Goal: Task Accomplishment & Management: Complete application form

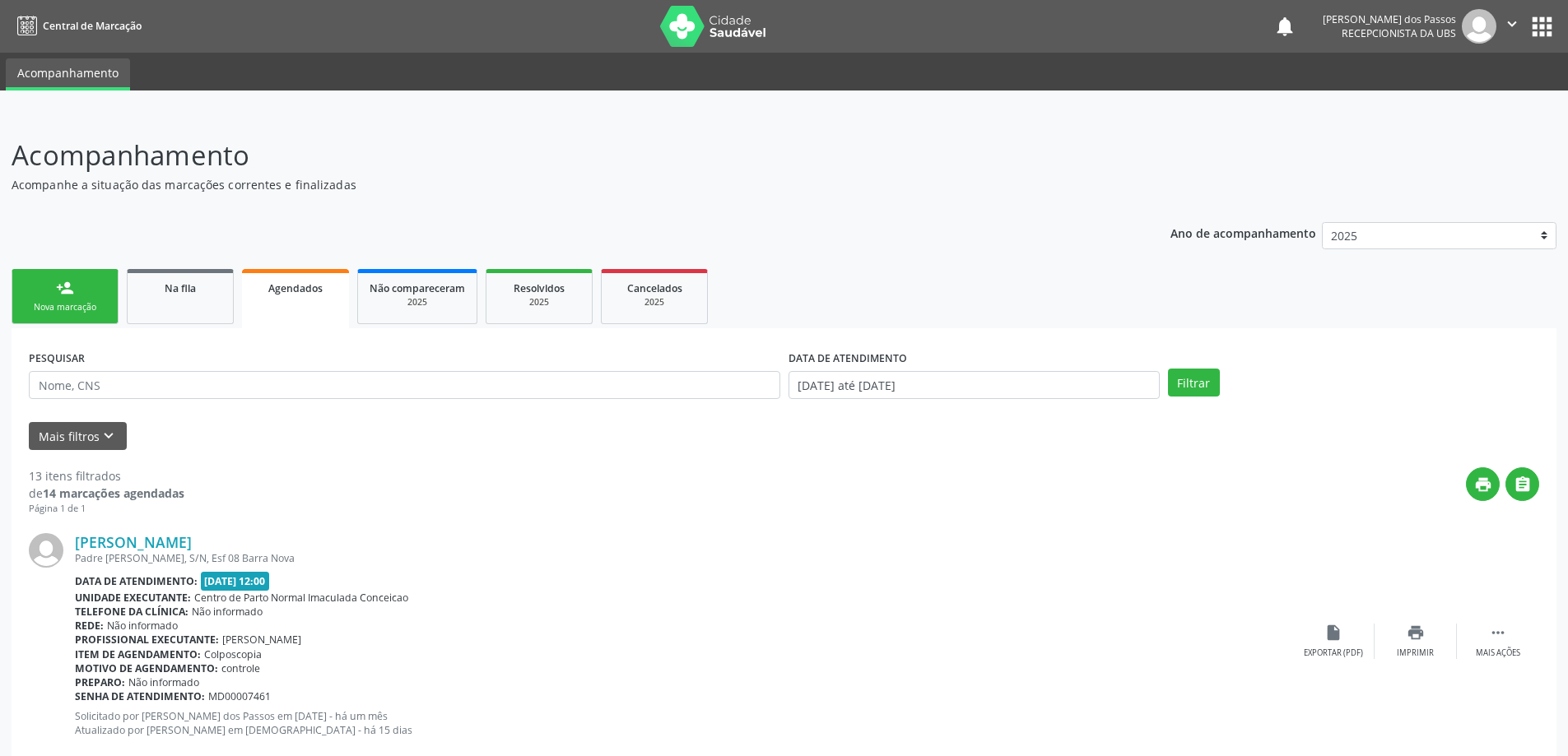
click at [75, 302] on div "Nova marcação" at bounding box center [65, 307] width 82 height 12
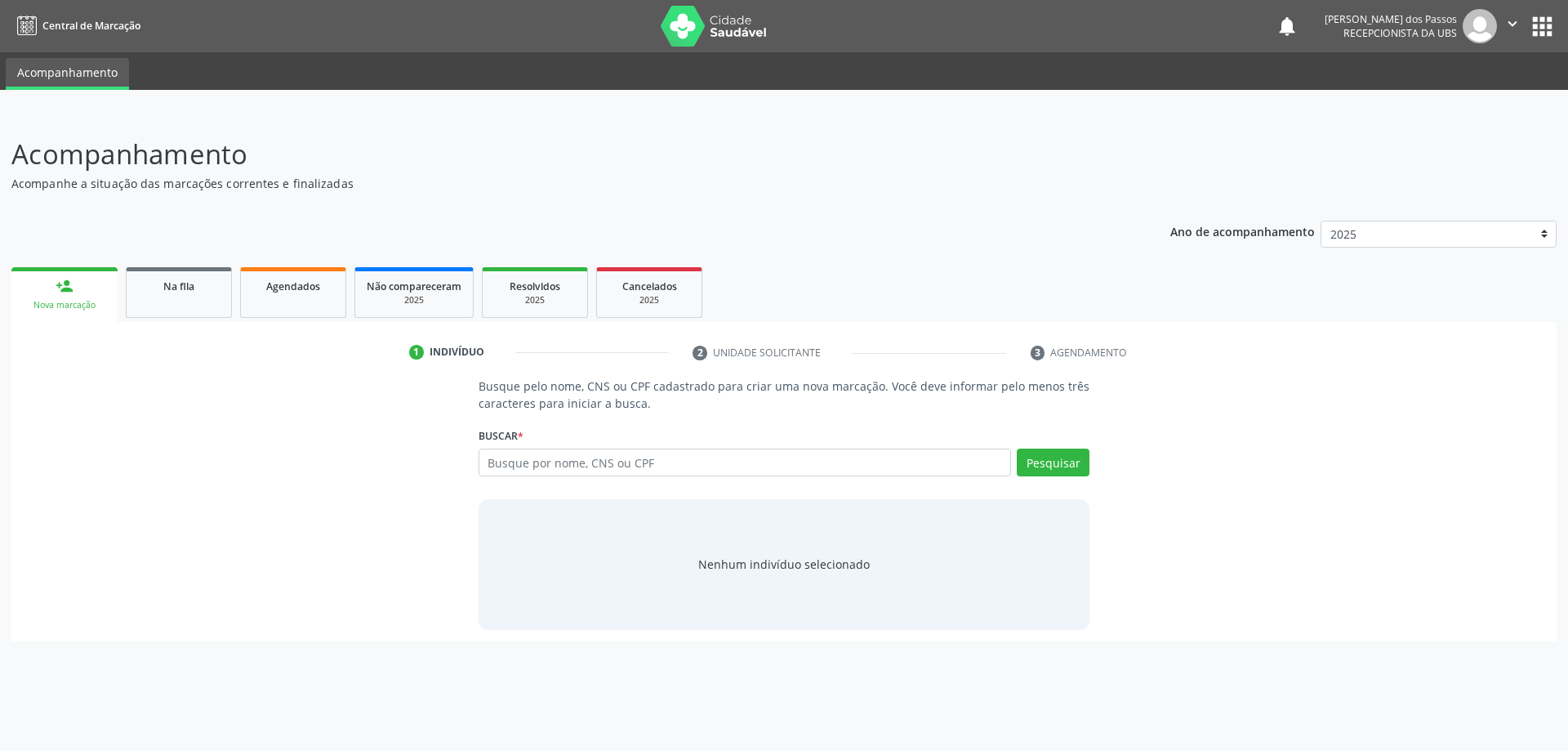
click at [74, 303] on div "Nova marcação" at bounding box center [64, 305] width 83 height 12
click at [187, 288] on span "Na fila" at bounding box center [178, 286] width 31 height 14
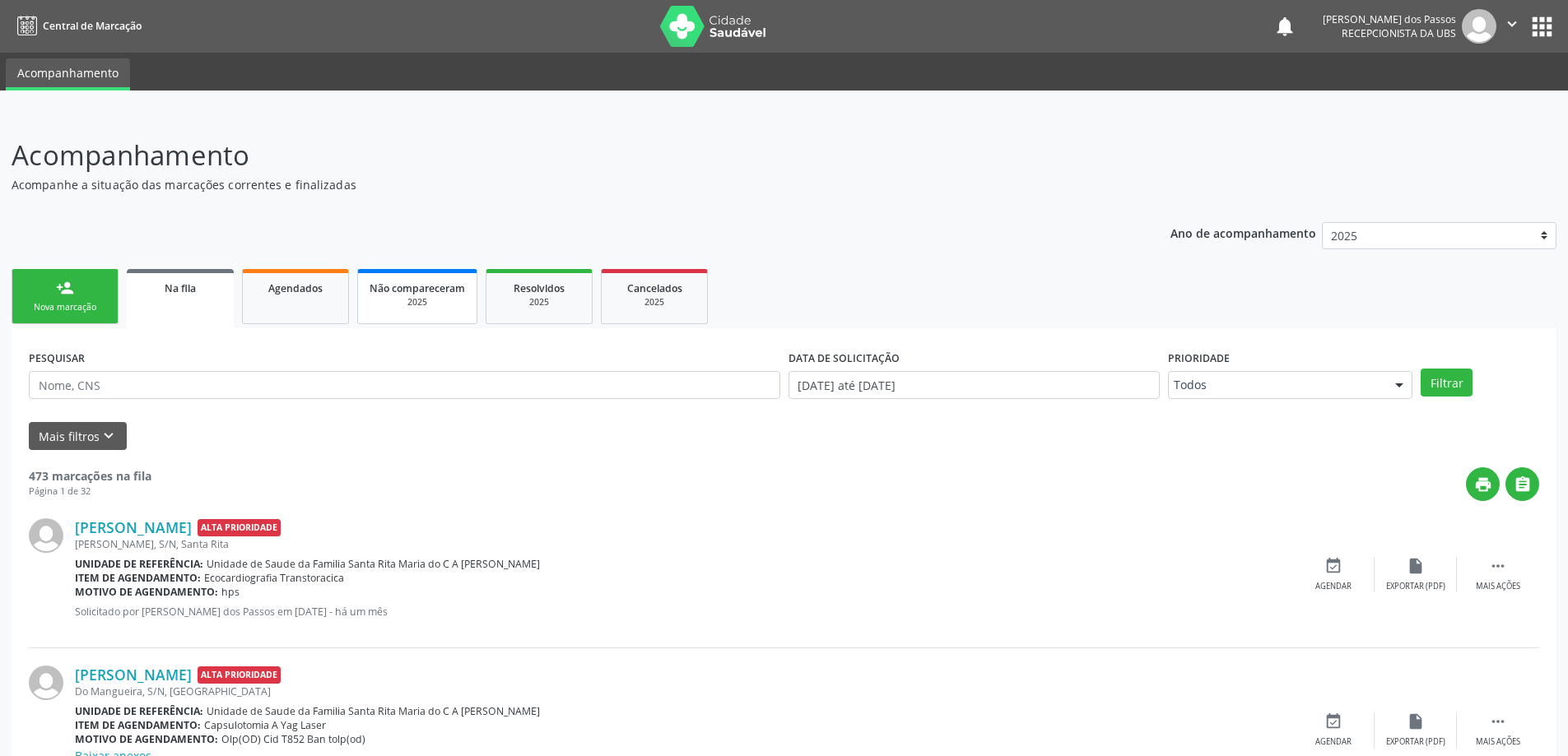
click at [426, 290] on span "Não compareceram" at bounding box center [418, 288] width 96 height 14
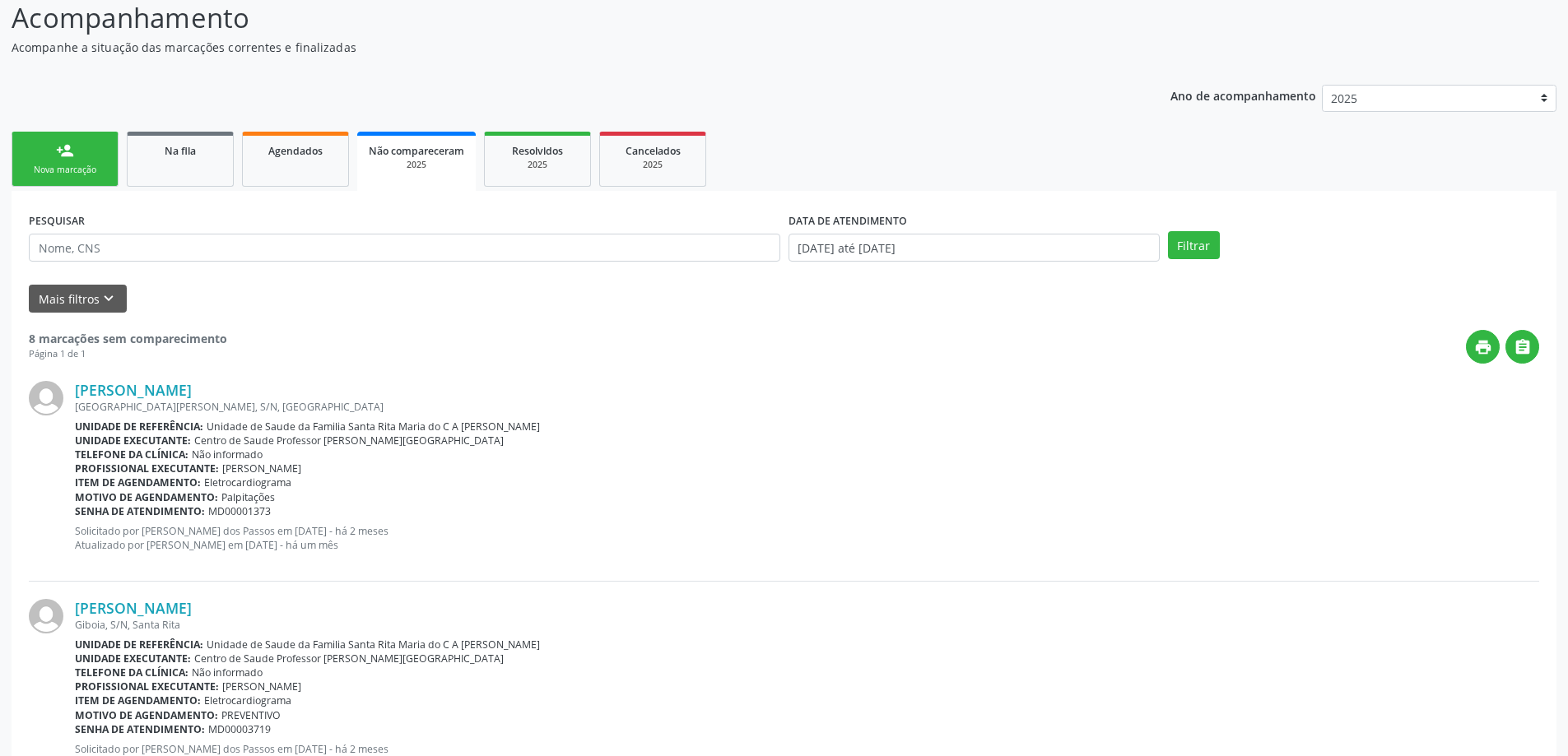
scroll to position [365, 0]
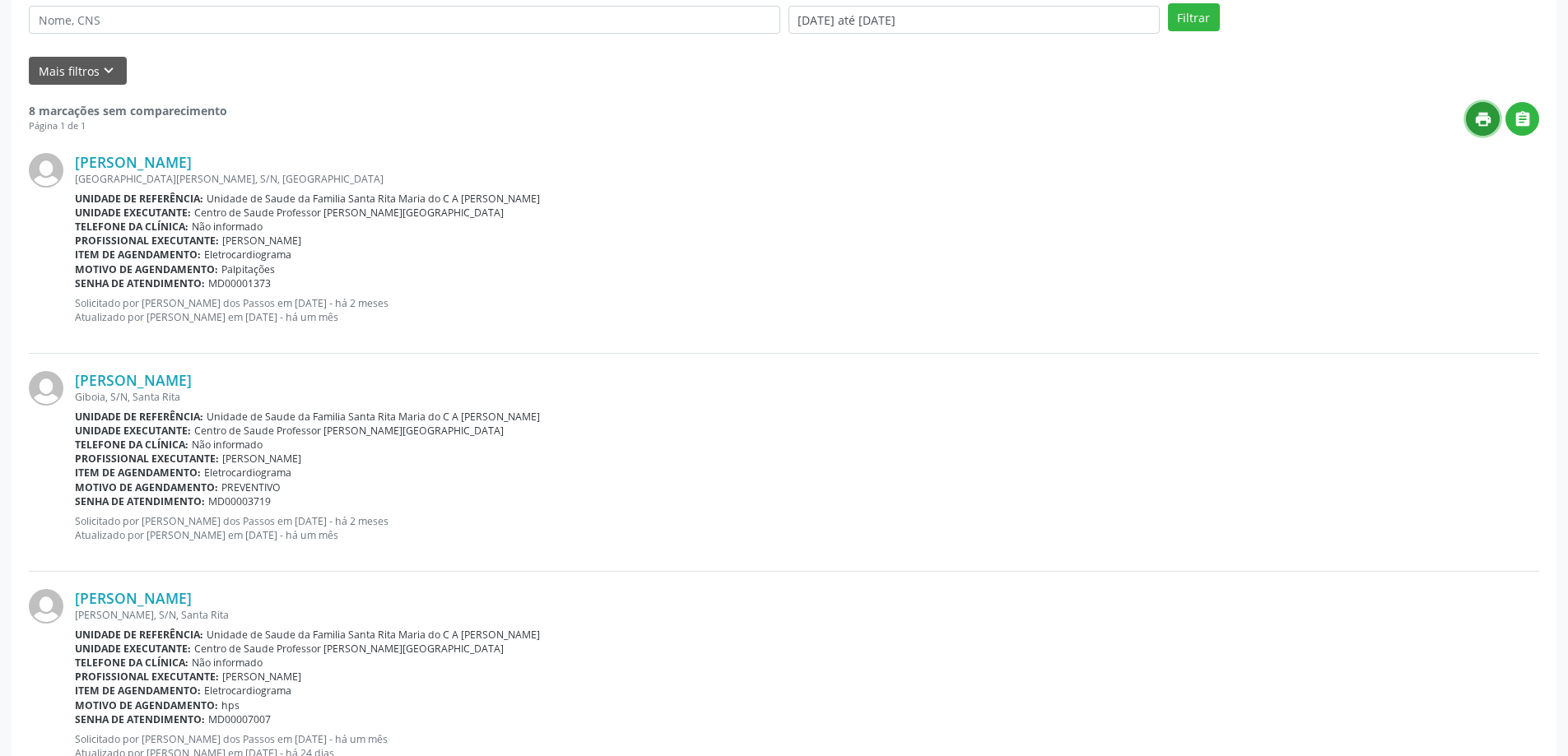
click at [1485, 126] on icon "print" at bounding box center [1483, 120] width 18 height 18
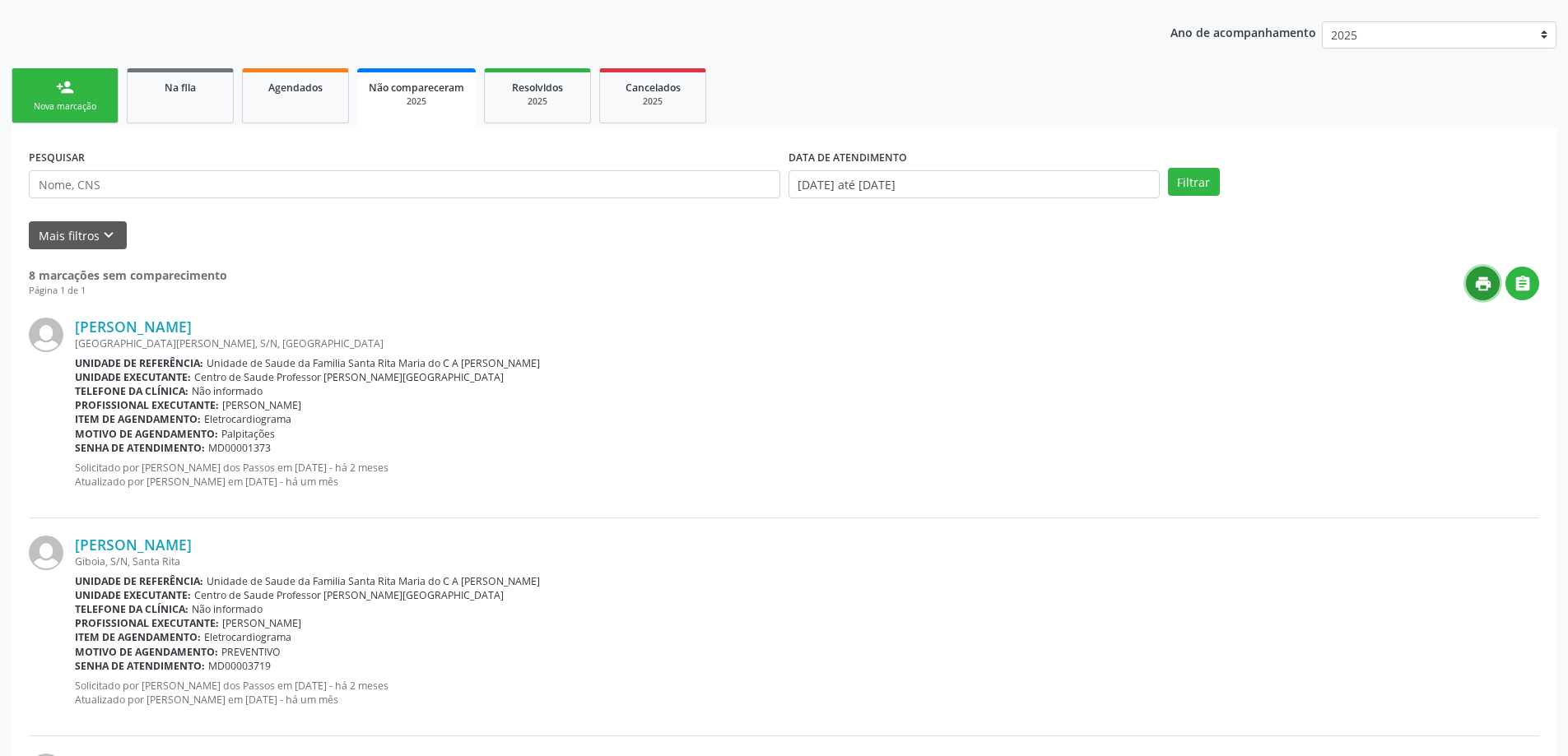
scroll to position [0, 0]
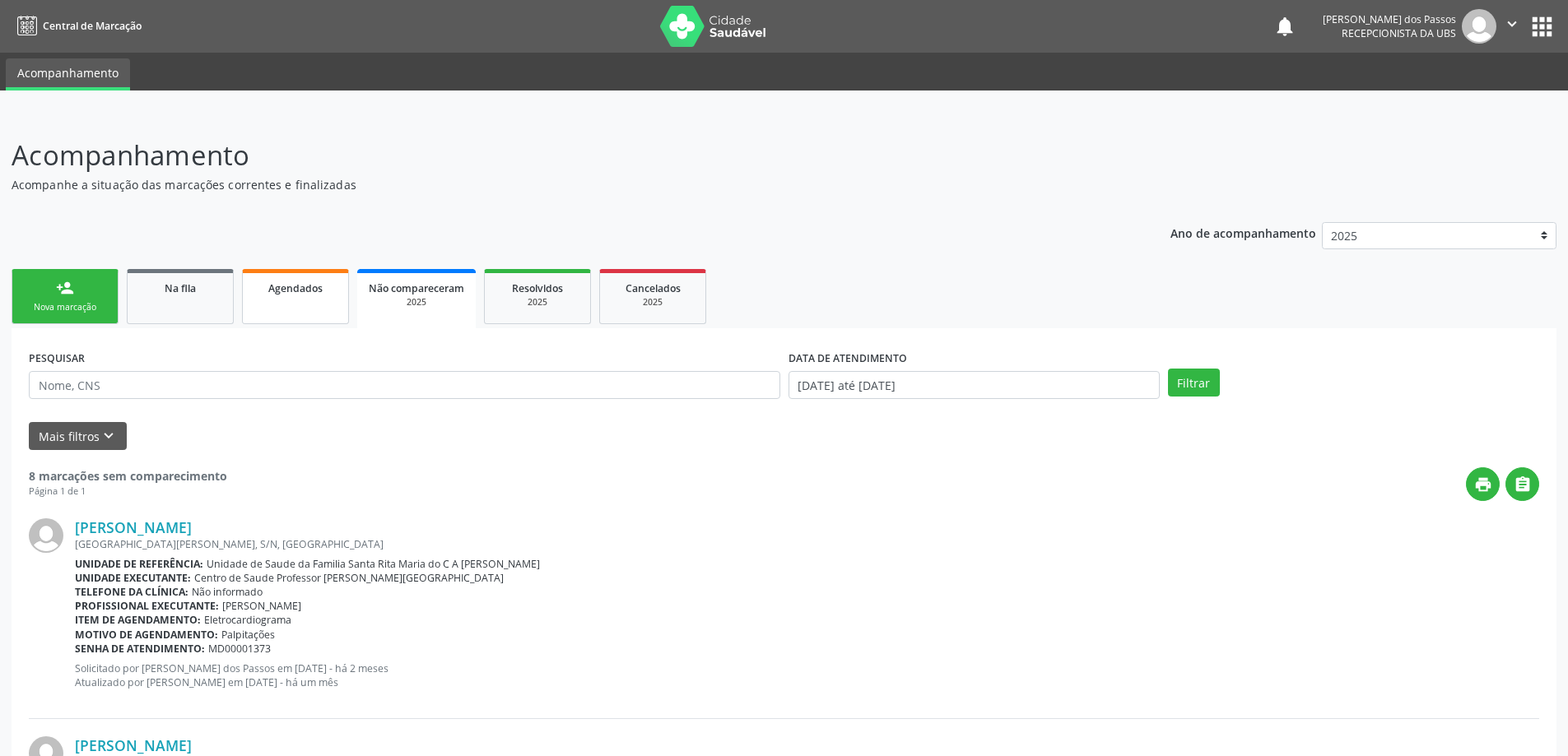
click at [299, 288] on span "Agendados" at bounding box center [295, 288] width 54 height 14
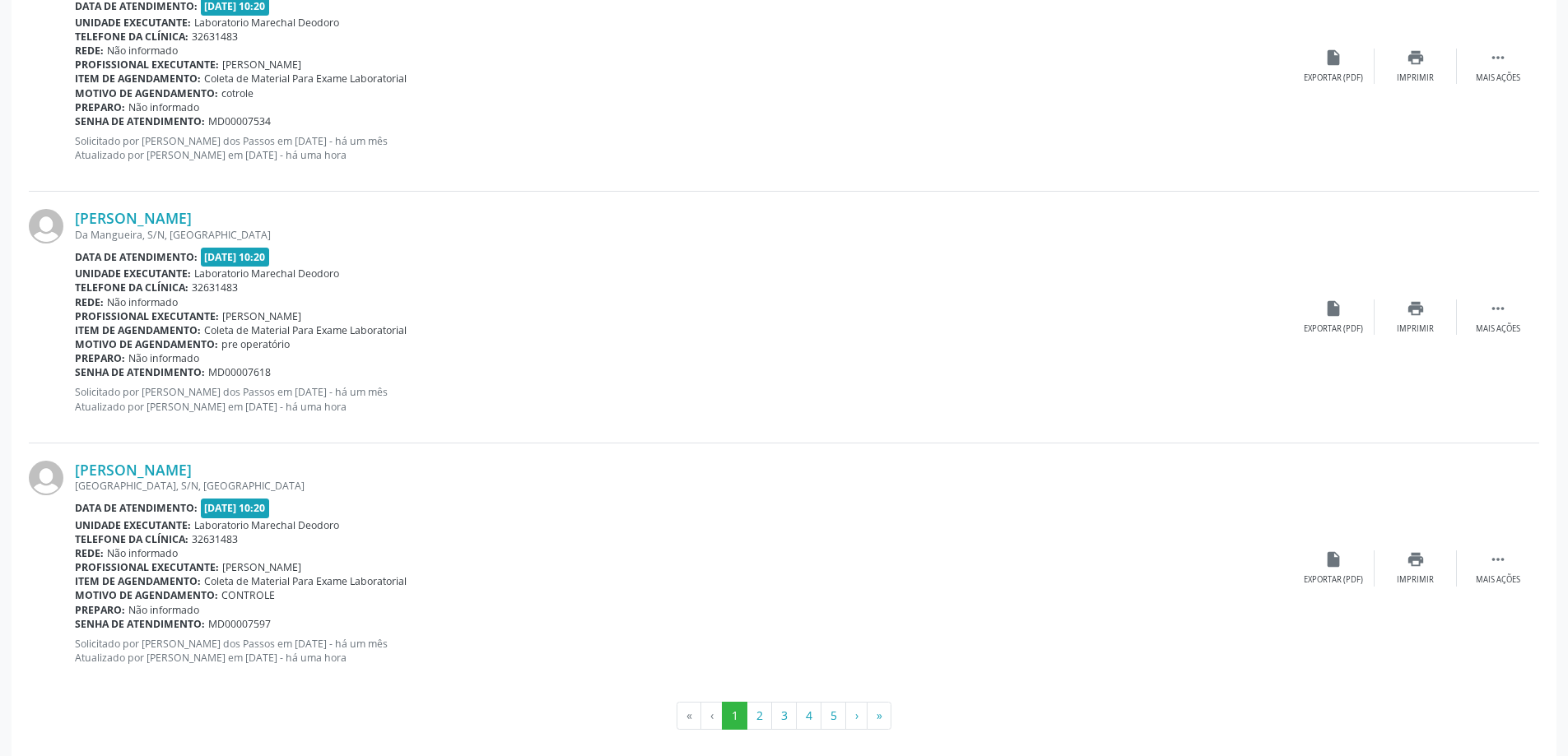
scroll to position [3621, 0]
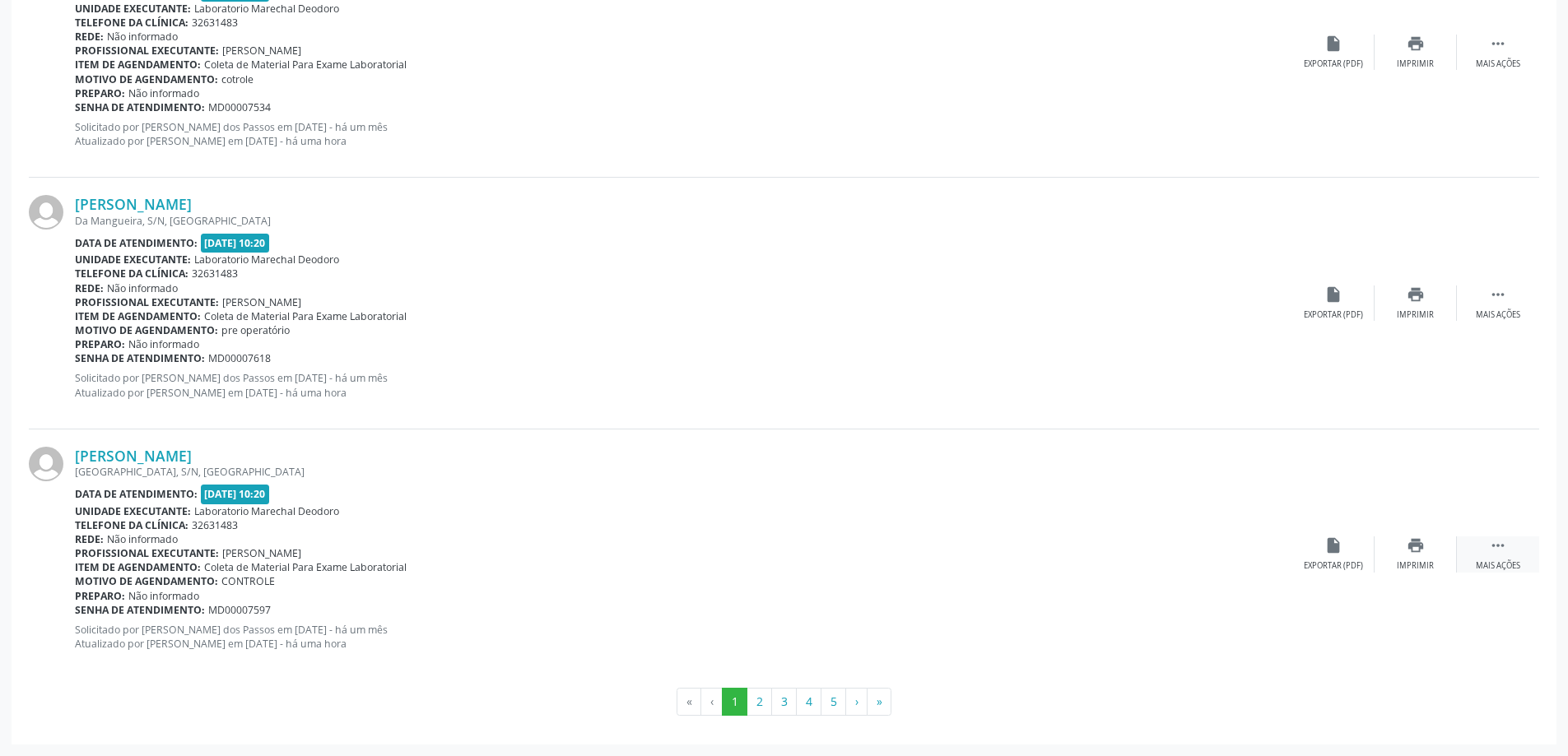
click at [1503, 547] on icon "" at bounding box center [1498, 546] width 18 height 18
click at [1251, 549] on icon "print" at bounding box center [1252, 546] width 18 height 18
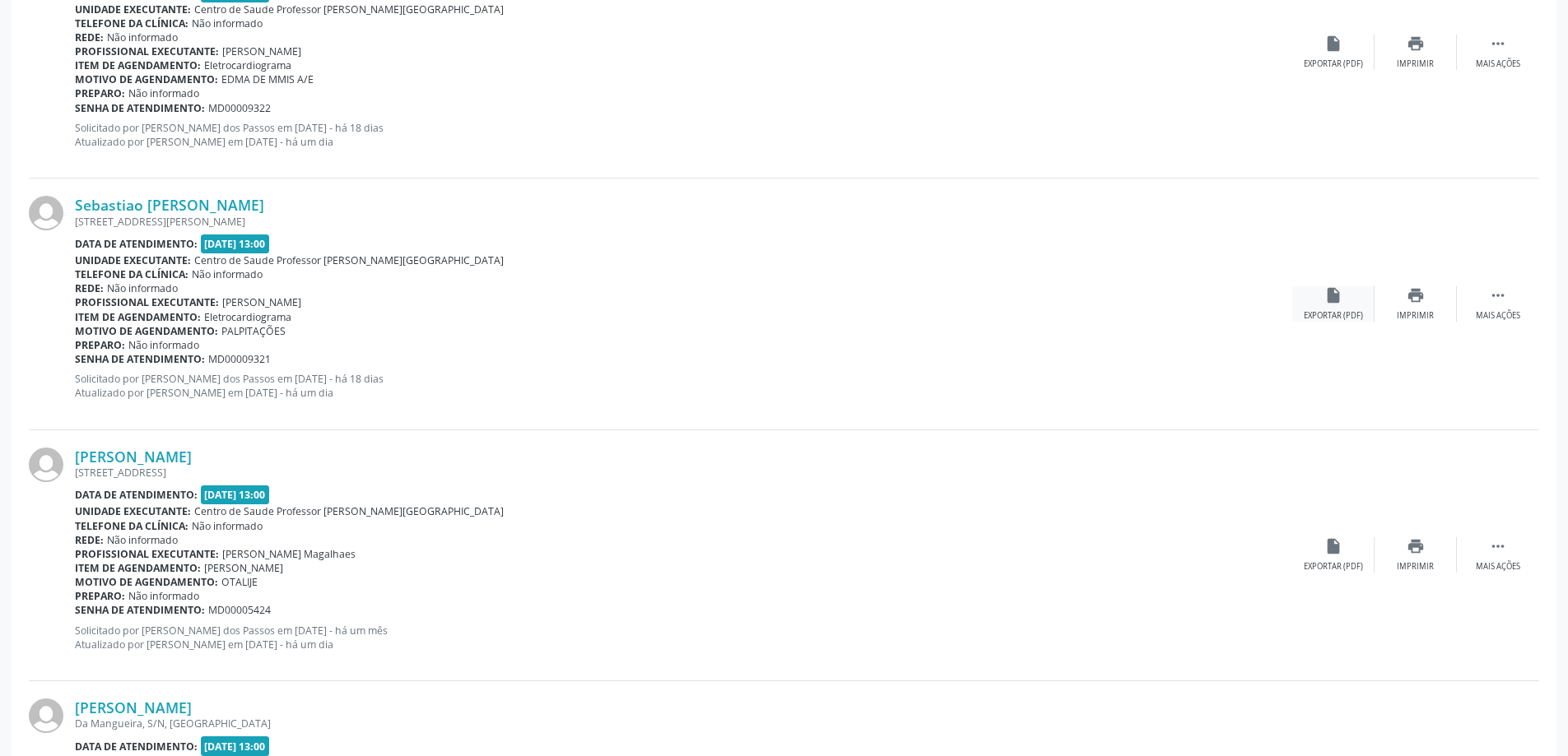
scroll to position [1565, 0]
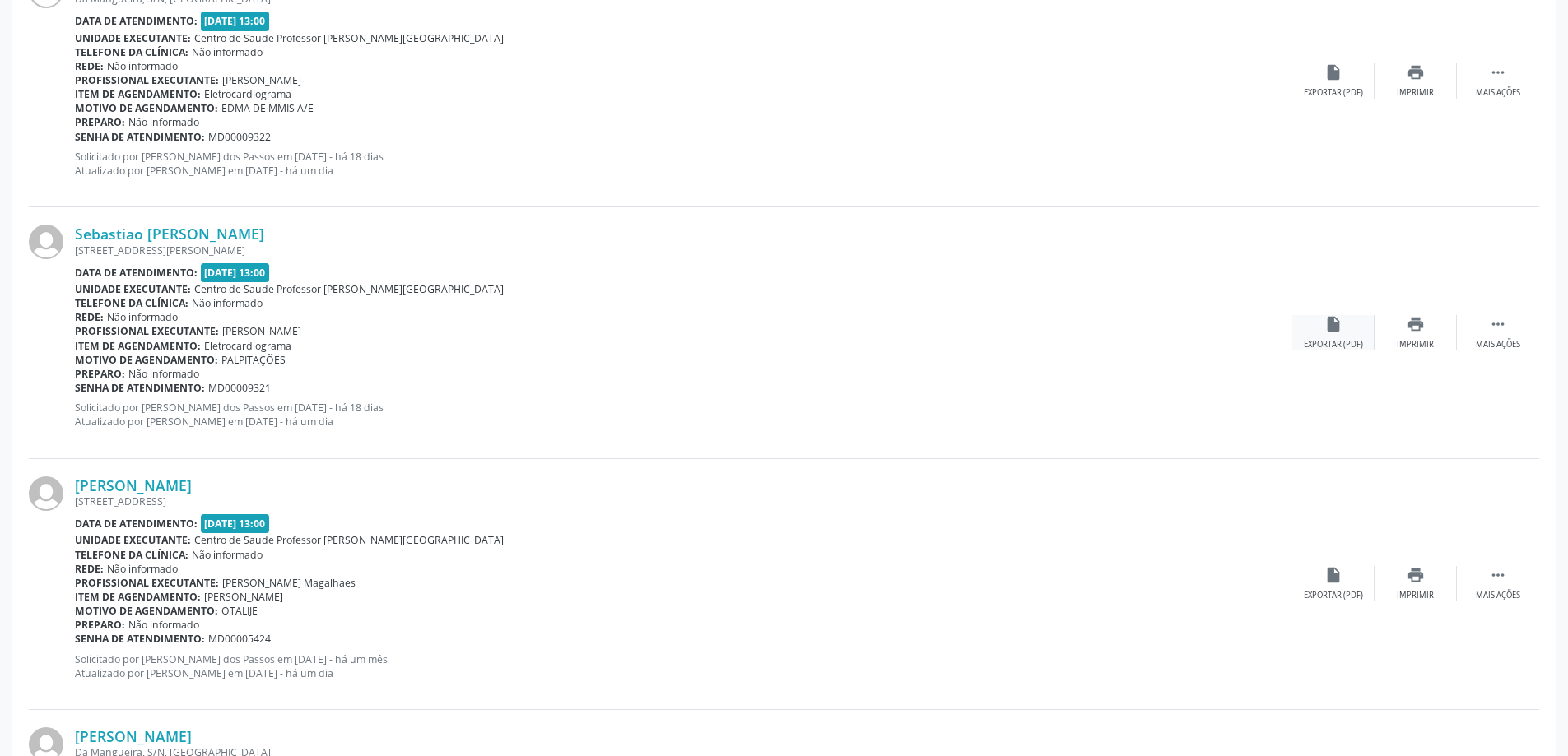
click at [1334, 331] on icon "insert_drive_file" at bounding box center [1334, 325] width 18 height 18
click at [1498, 324] on icon "" at bounding box center [1498, 325] width 18 height 18
click at [1416, 333] on div "edit Editar" at bounding box center [1415, 333] width 82 height 35
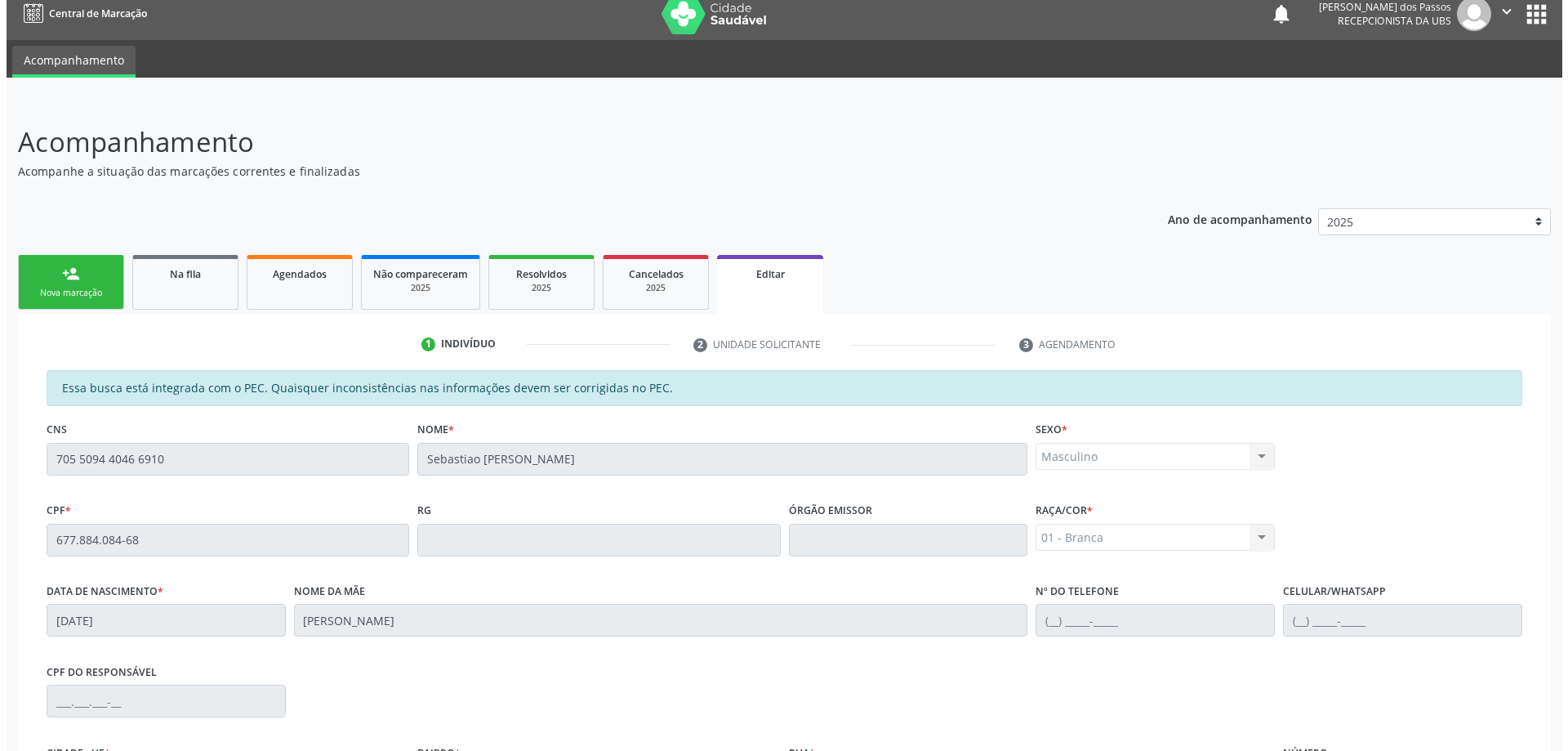
scroll to position [0, 0]
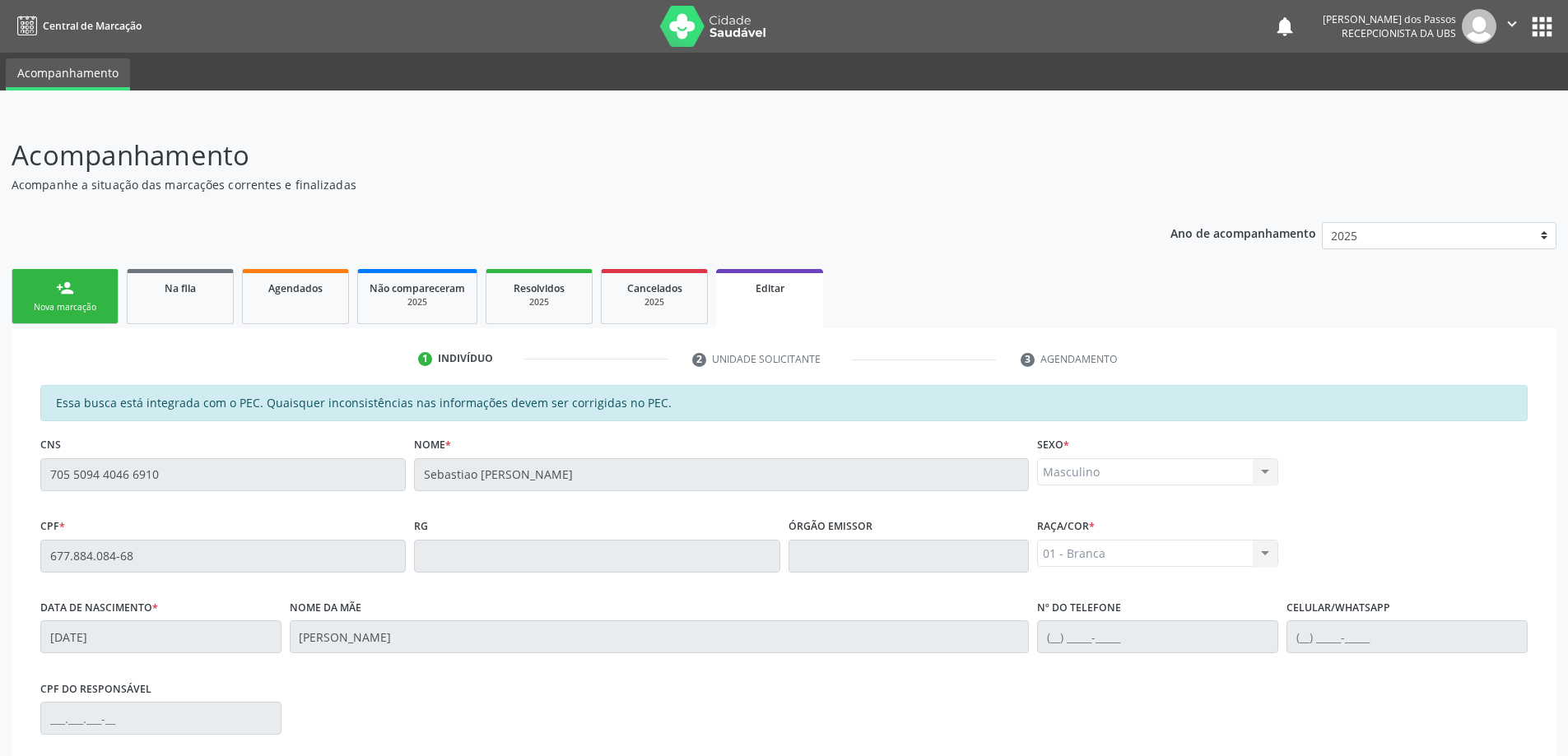
click at [89, 315] on link "person_add Nova marcação" at bounding box center [65, 297] width 107 height 55
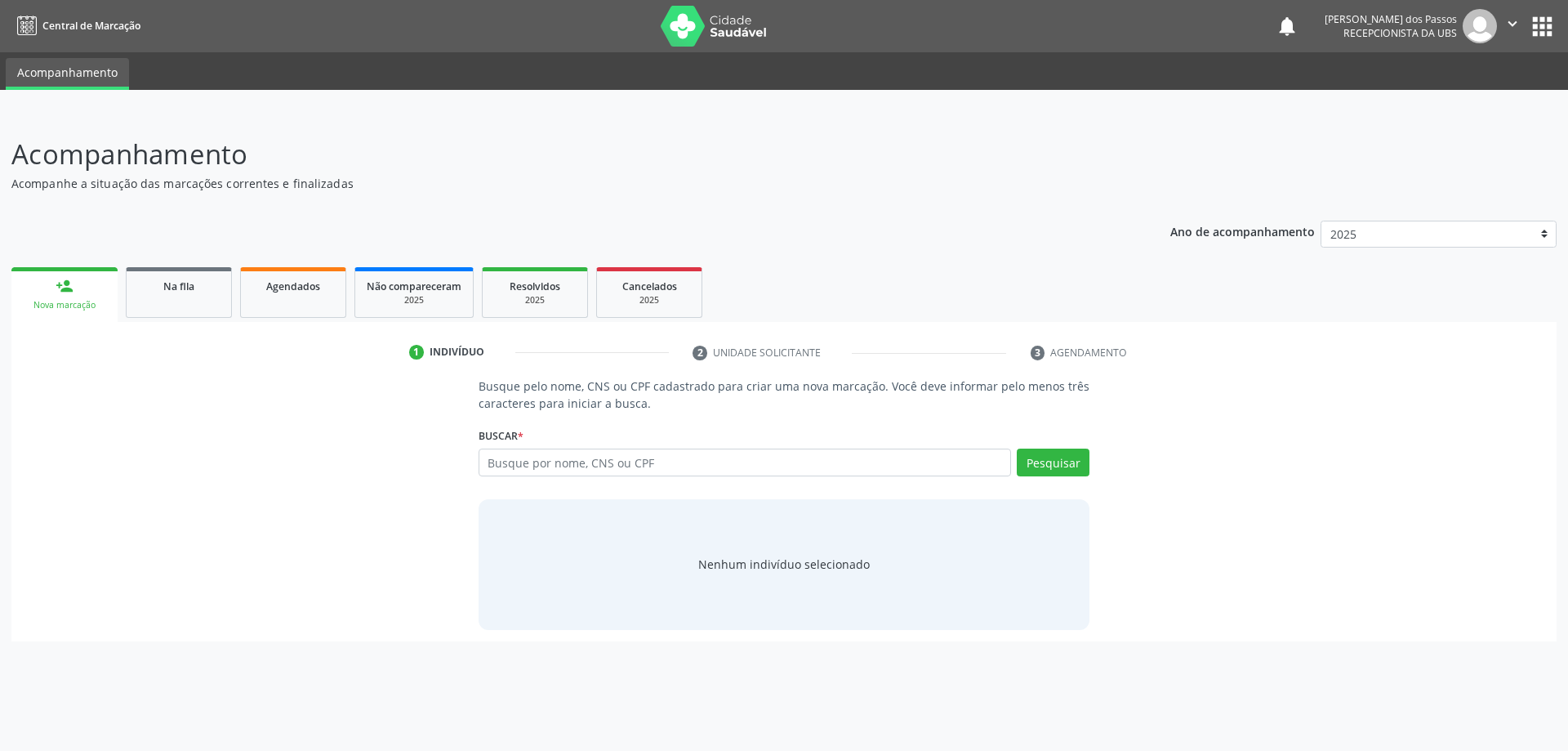
click at [91, 298] on link "person_add Nova marcação" at bounding box center [64, 295] width 106 height 55
click at [85, 300] on div "Nova marcação" at bounding box center [64, 305] width 83 height 12
click at [52, 297] on link "person_add Nova marcação" at bounding box center [64, 295] width 106 height 55
click at [11, 267] on link "person_add Nova marcação" at bounding box center [64, 295] width 106 height 55
